Goal: Contribute content

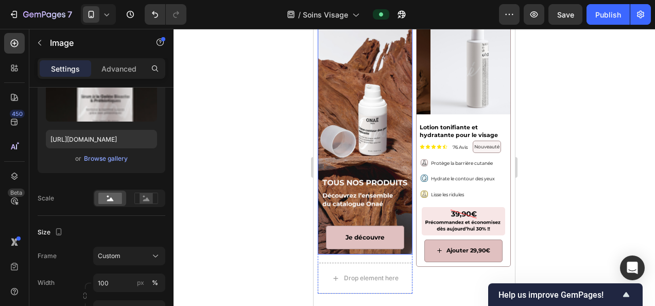
scroll to position [544, 0]
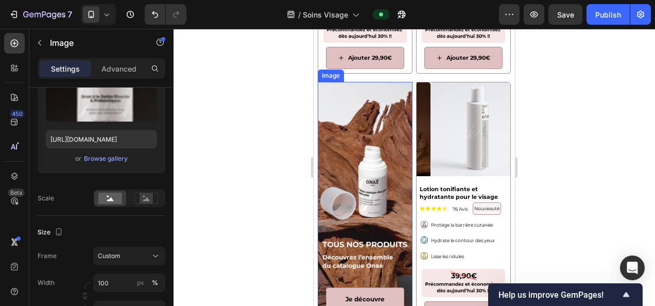
click at [360, 141] on img at bounding box center [365, 199] width 95 height 234
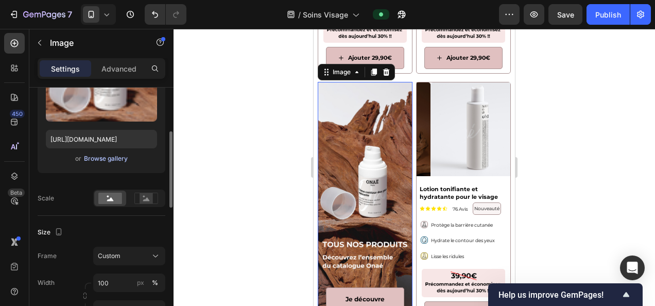
click at [111, 161] on div "Browse gallery" at bounding box center [106, 158] width 44 height 9
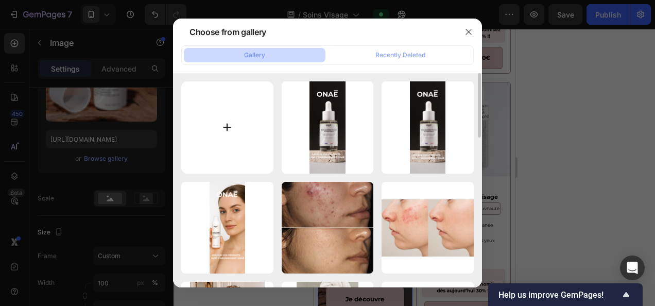
click at [235, 124] on input "file" at bounding box center [227, 127] width 92 height 92
type input "C:\fakepath\-20% sur vos produits avec l’abonnement onaé (29).png"
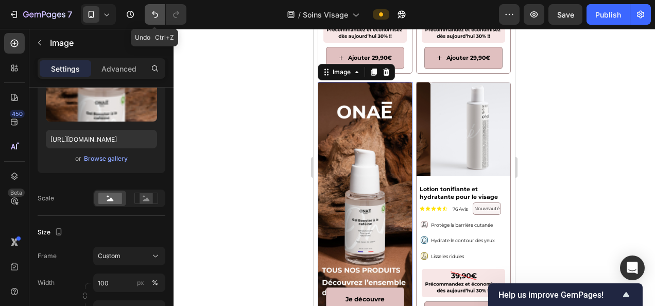
click at [149, 13] on button "Undo/Redo" at bounding box center [155, 14] width 21 height 21
click at [154, 13] on icon "Undo/Redo" at bounding box center [155, 14] width 10 height 10
type input "[URL][DOMAIN_NAME]"
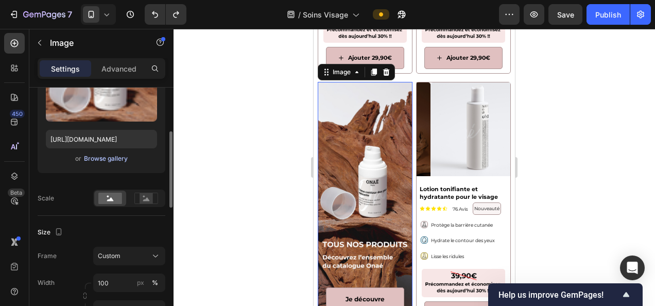
click at [99, 155] on div "Browse gallery" at bounding box center [106, 158] width 44 height 9
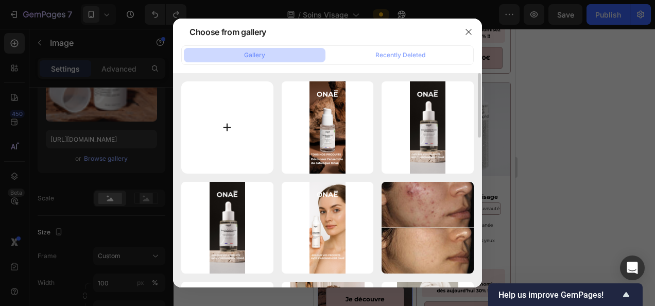
click at [222, 143] on input "file" at bounding box center [227, 127] width 92 height 92
type input "C:\fakepath\-20% sur vos produits avec l’abonnement onaé (30).png"
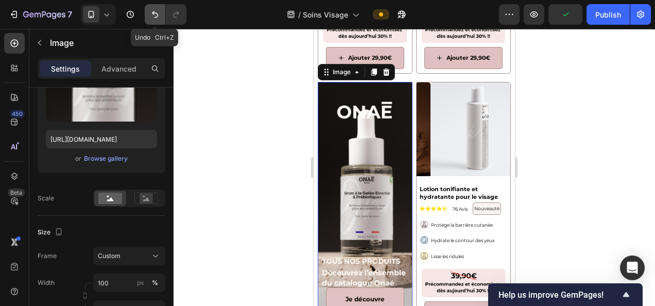
click at [155, 12] on icon "Undo/Redo" at bounding box center [155, 14] width 10 height 10
click at [159, 15] on icon "Undo/Redo" at bounding box center [155, 14] width 10 height 10
type input "[URL][DOMAIN_NAME]"
